Goal: Transaction & Acquisition: Subscribe to service/newsletter

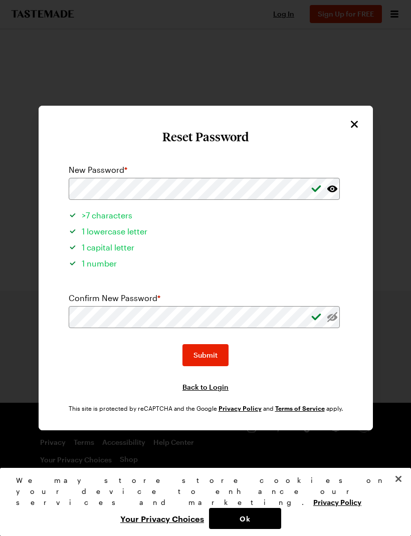
click at [215, 344] on button "Submit" at bounding box center [205, 355] width 46 height 22
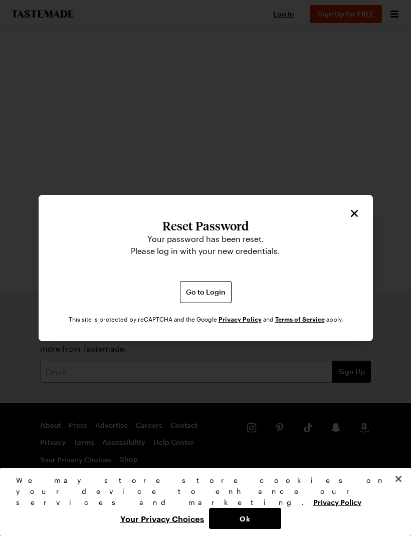
click at [214, 287] on span "Go to Login" at bounding box center [206, 292] width 40 height 10
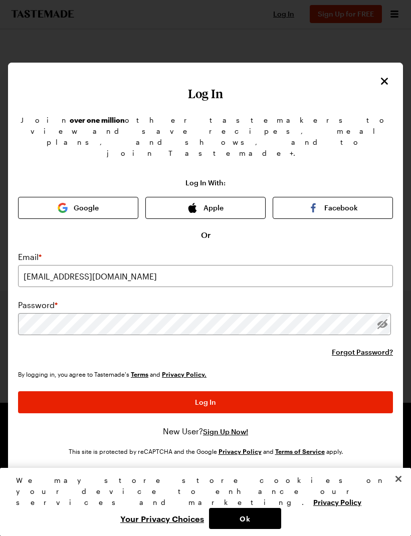
click at [290, 391] on button "Log In" at bounding box center [205, 402] width 375 height 22
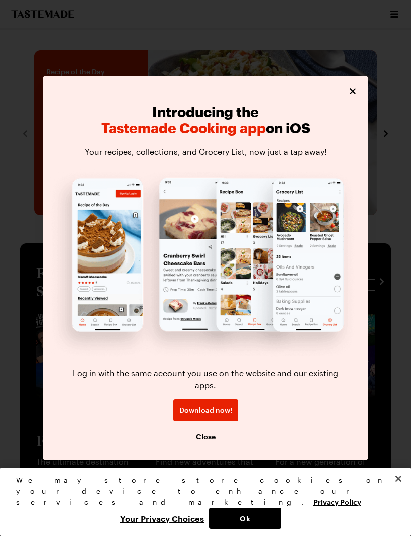
click at [225, 405] on span "Download now!" at bounding box center [205, 410] width 53 height 10
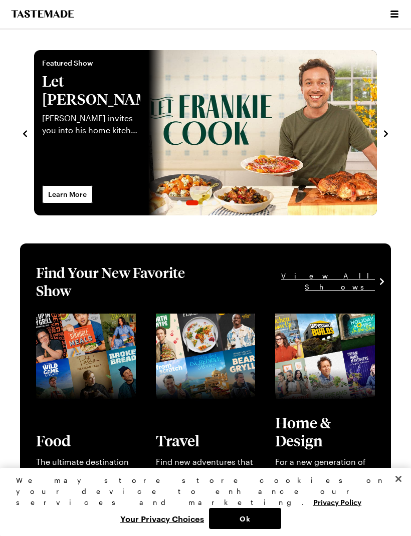
click at [391, 18] on icon "Open menu" at bounding box center [394, 14] width 8 height 7
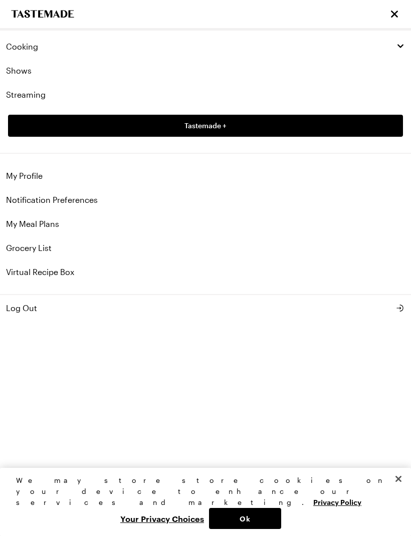
click at [17, 67] on link "Shows" at bounding box center [205, 71] width 411 height 24
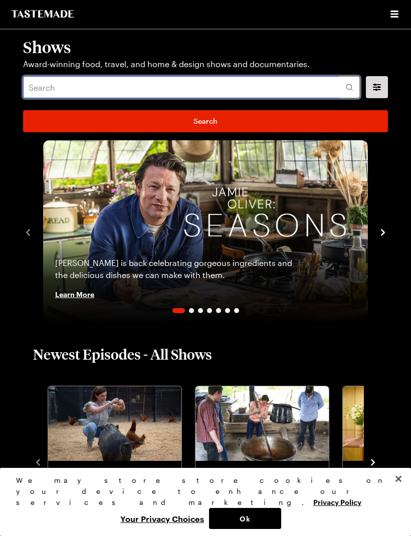
click at [92, 87] on input "text" at bounding box center [191, 87] width 337 height 22
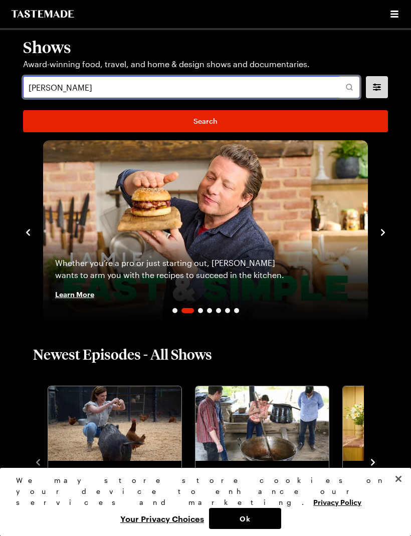
type input "Jamie oliver"
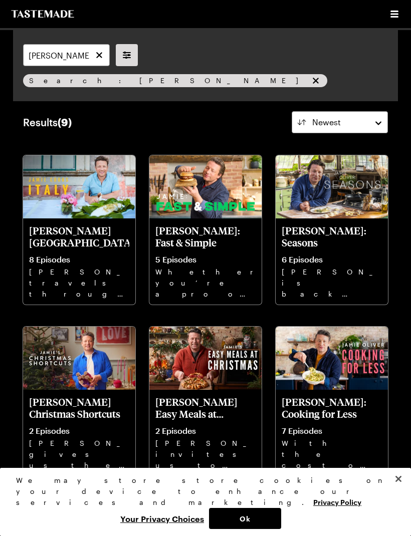
click at [73, 195] on img at bounding box center [79, 186] width 112 height 63
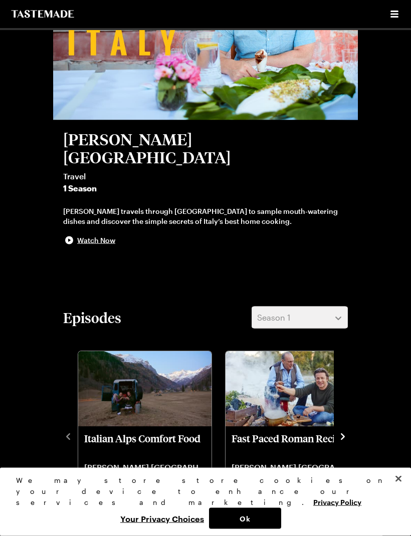
scroll to position [129, 0]
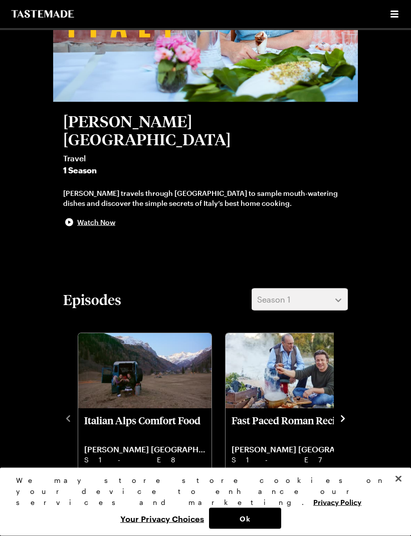
click at [343, 415] on icon "navigate to next item" at bounding box center [343, 418] width 4 height 7
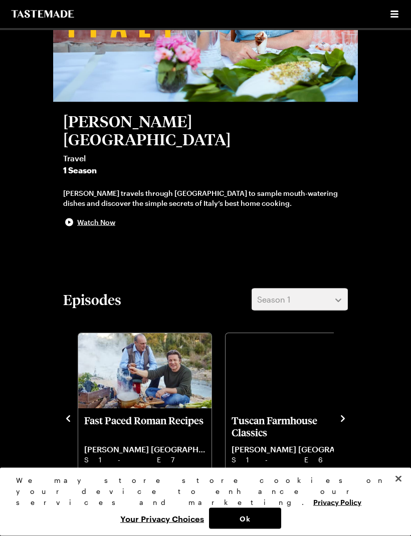
scroll to position [130, 0]
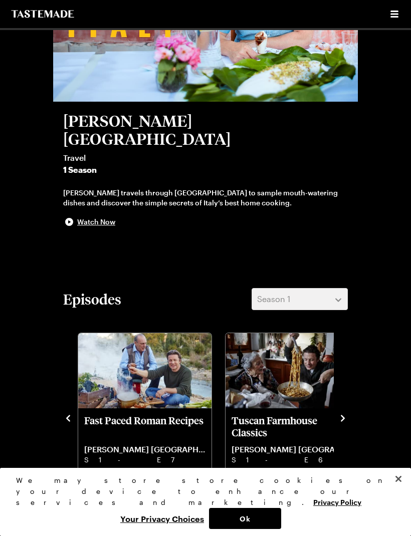
click at [344, 413] on icon "navigate to next item" at bounding box center [343, 418] width 10 height 10
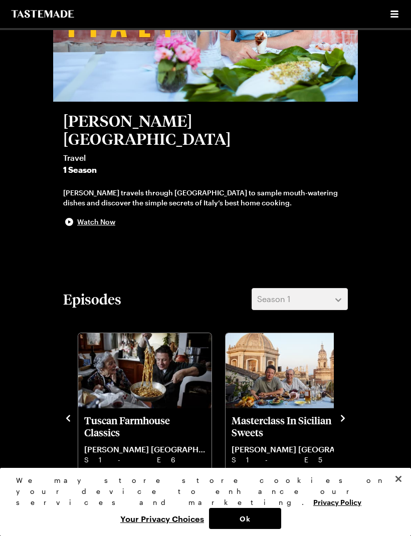
click at [291, 414] on p "Masterclass In Sicilian Sweets" at bounding box center [291, 426] width 121 height 24
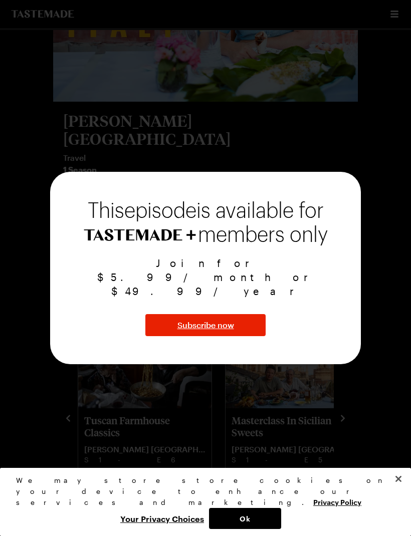
click at [232, 324] on span "Subscribe now" at bounding box center [205, 325] width 57 height 12
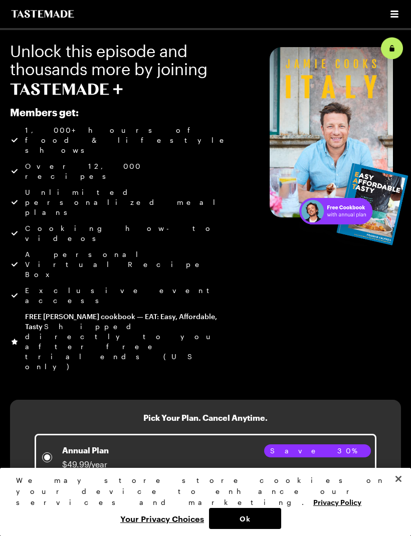
click at [344, 499] on div "Monthly Plan $5.99/month" at bounding box center [205, 512] width 329 height 26
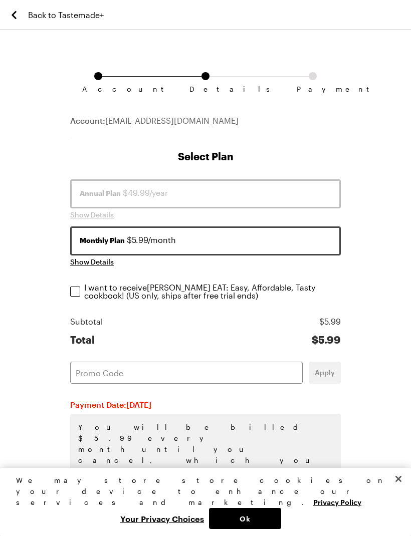
scroll to position [3, 0]
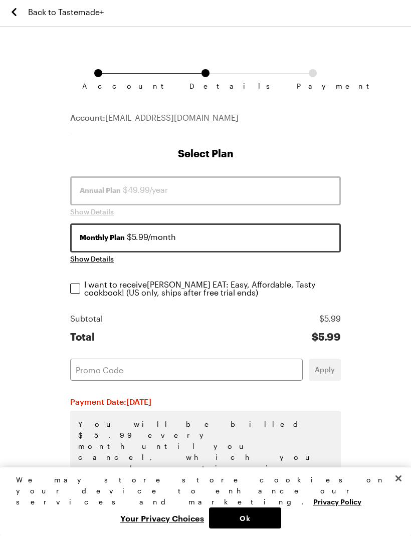
click at [78, 290] on input "I want to receive Frankie Celenza's EAT: Easy, Affordable, Tasty cookbook ! (US…" at bounding box center [75, 289] width 10 height 10
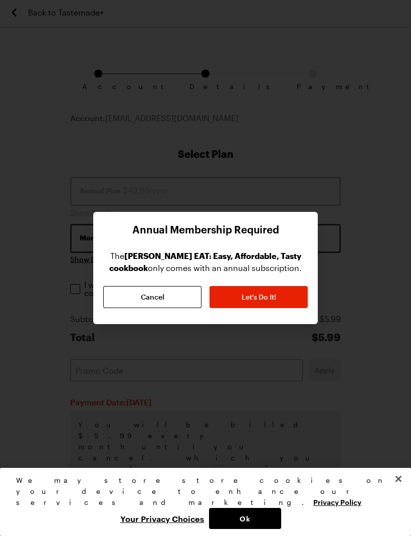
click at [290, 297] on button "Let’s Do It!" at bounding box center [258, 297] width 98 height 22
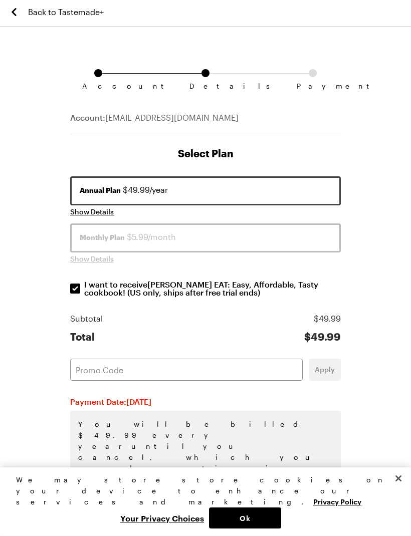
click at [260, 514] on button "Ok" at bounding box center [245, 518] width 72 height 21
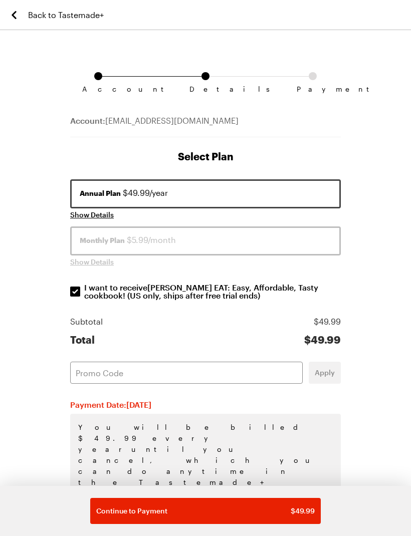
click at [256, 236] on div "Monthly Plan $5.99/month" at bounding box center [206, 240] width 252 height 12
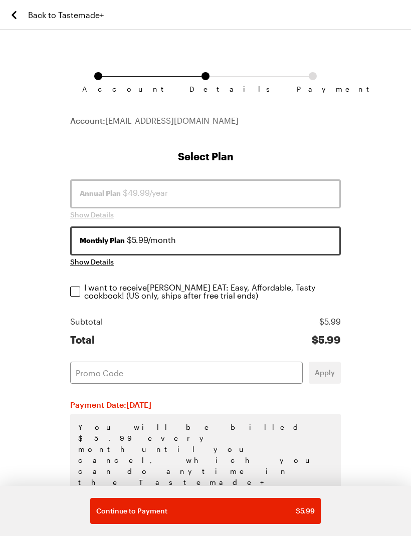
click at [76, 291] on input "I want to receive Frankie Celenza's EAT: Easy, Affordable, Tasty cookbook ! (US…" at bounding box center [75, 292] width 10 height 10
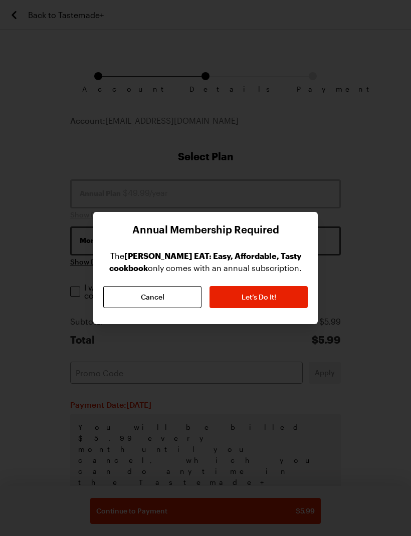
click at [279, 298] on button "Let’s Do It!" at bounding box center [258, 297] width 98 height 22
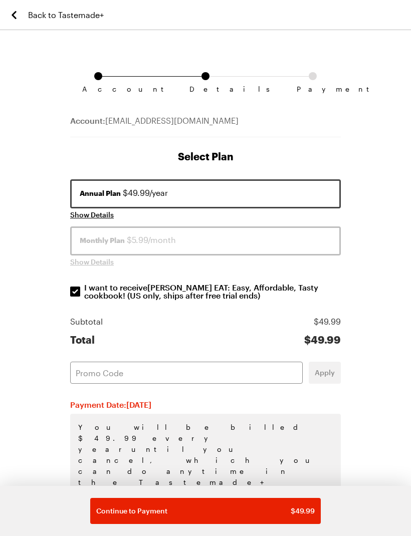
click at [102, 232] on button "Monthly Plan $5.99/month" at bounding box center [205, 240] width 271 height 29
checkbox input "false"
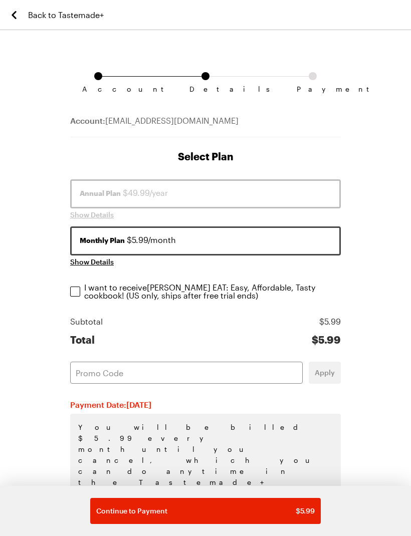
click at [286, 511] on div "Continue to Payment $ 5.99" at bounding box center [205, 511] width 218 height 10
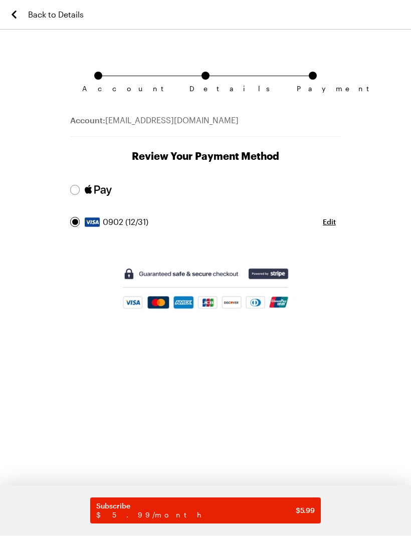
click at [79, 185] on span at bounding box center [205, 190] width 271 height 22
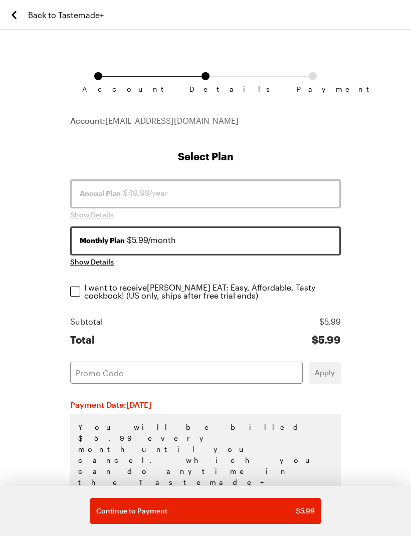
click at [24, 20] on link "Back to Tastemade+" at bounding box center [56, 15] width 96 height 30
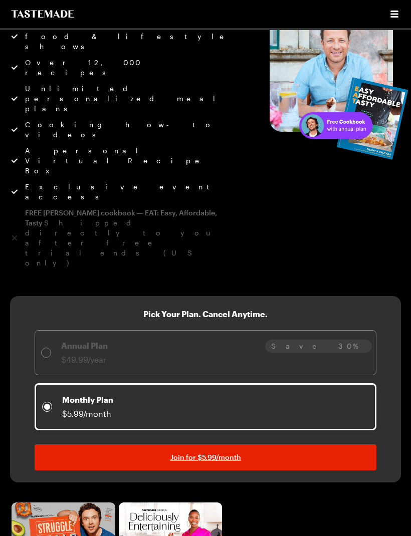
scroll to position [86, 0]
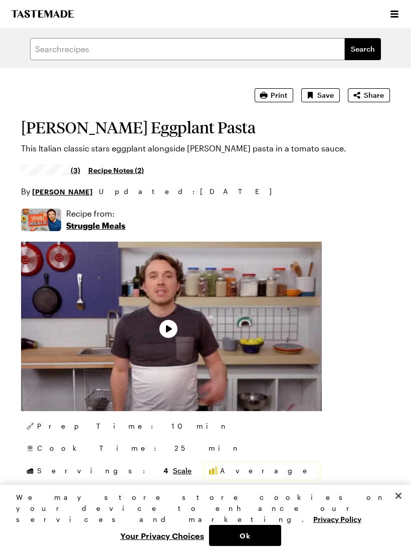
type textarea "x"
